Goal: Transaction & Acquisition: Purchase product/service

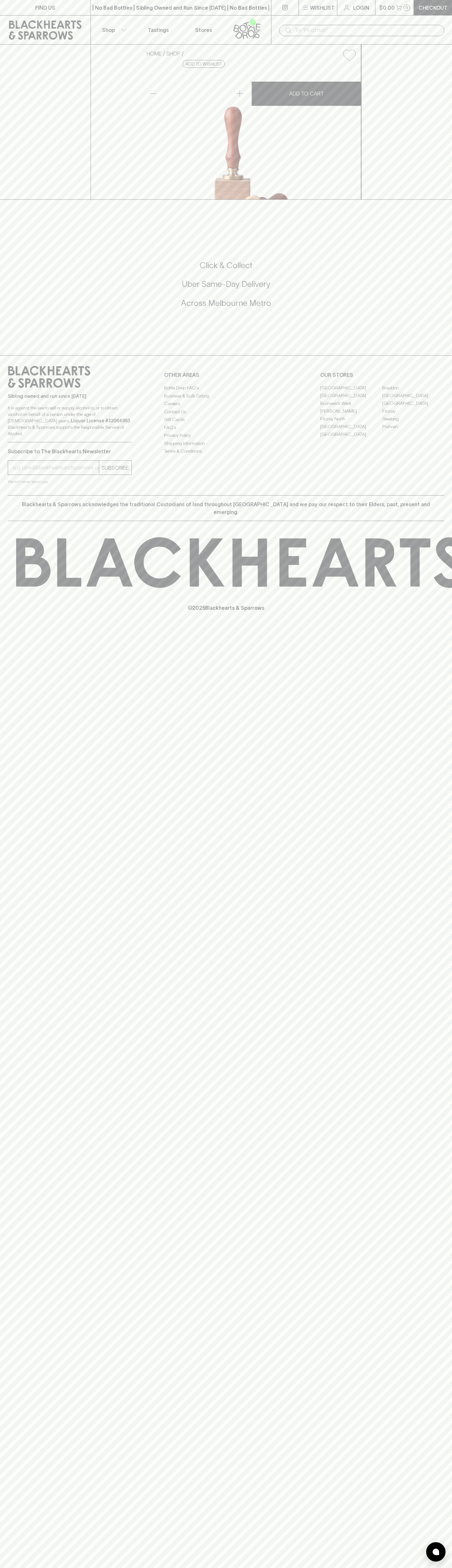
click at [327, 0] on button "Wishlist" at bounding box center [317, 8] width 38 height 15
click at [1, 1568] on html "FIND US | No Bad Bottles | Sibling Owned and Run Since 2006 | No Bad Bottles | …" at bounding box center [226, 784] width 452 height 1568
click at [15, 704] on div at bounding box center [226, 784] width 452 height 1568
